Goal: Navigation & Orientation: Find specific page/section

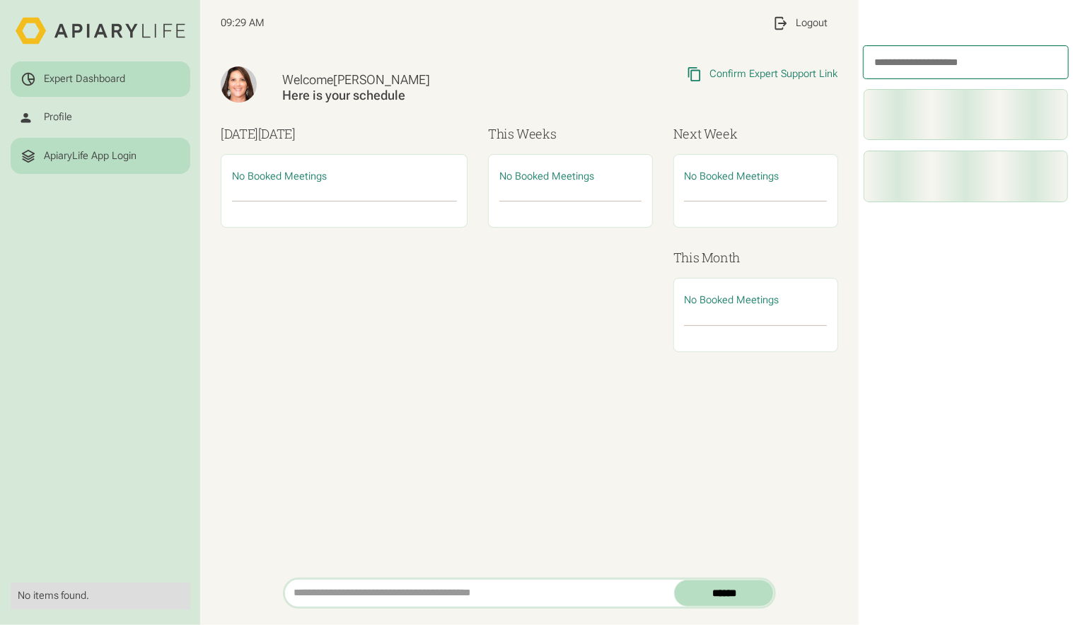
click at [78, 158] on div "ApiaryLife App Login" at bounding box center [90, 156] width 93 height 13
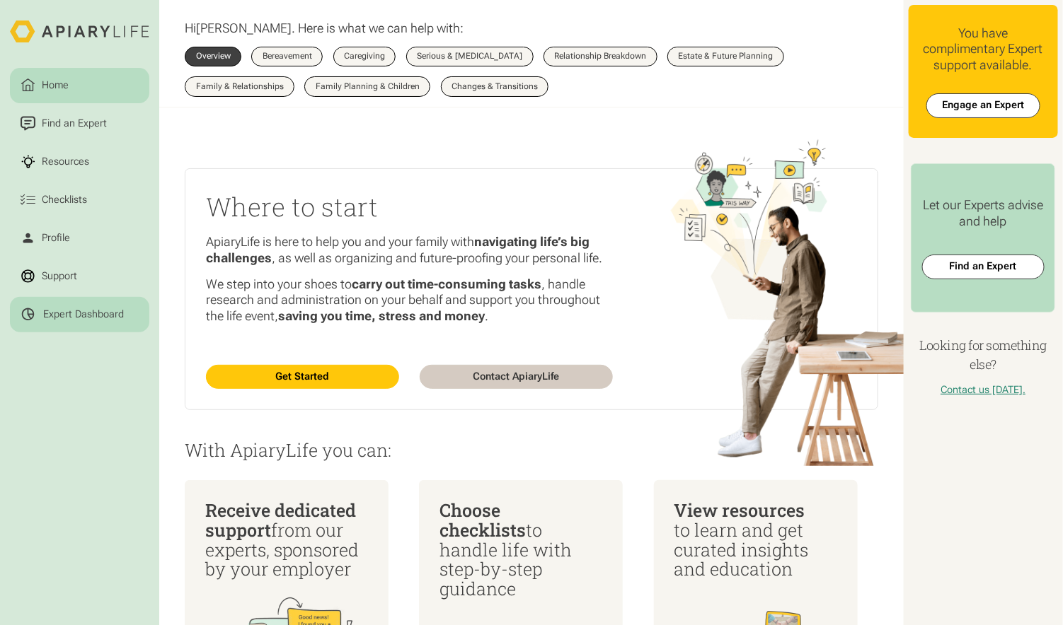
click at [110, 327] on link "Expert Dashboard" at bounding box center [79, 314] width 139 height 35
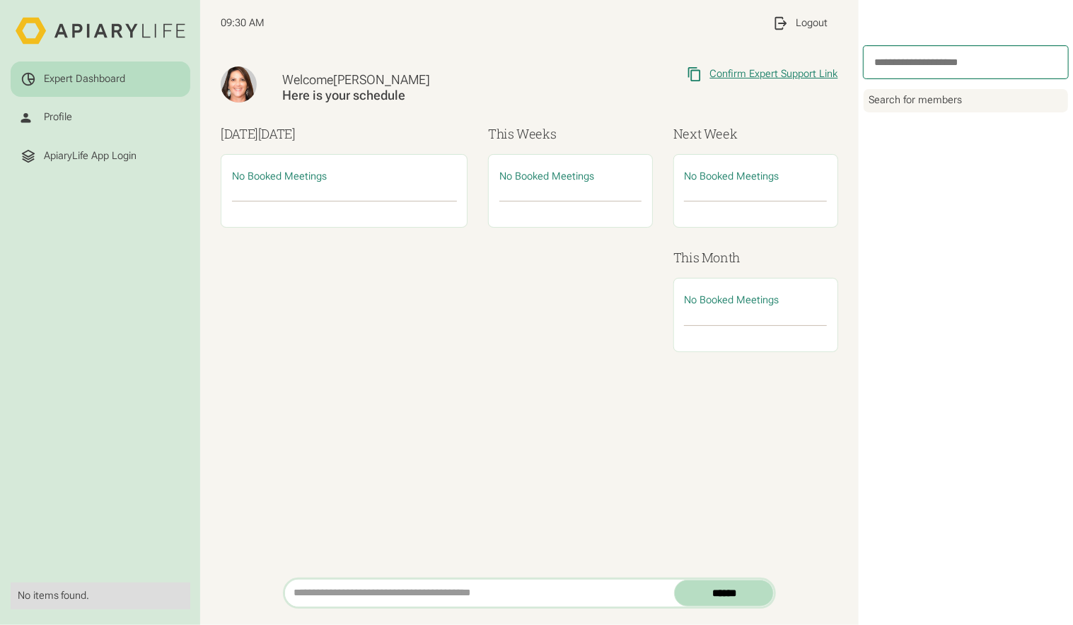
click at [765, 76] on div "Confirm Expert Support Link" at bounding box center [774, 74] width 128 height 13
